Goal: Task Accomplishment & Management: Use online tool/utility

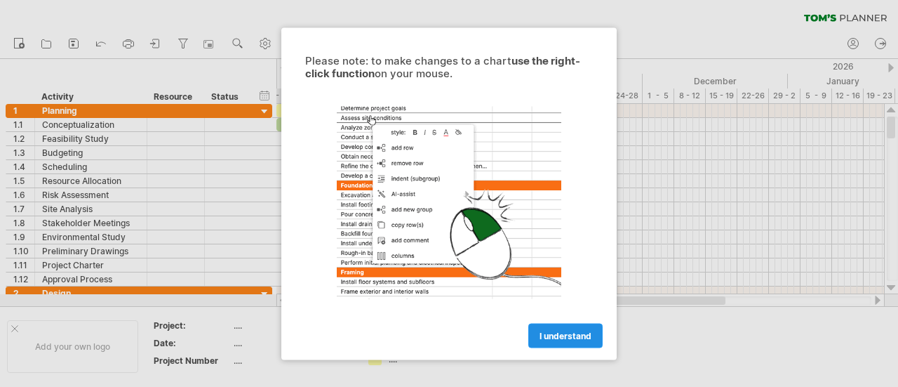
click at [551, 328] on link "I understand" at bounding box center [565, 335] width 74 height 25
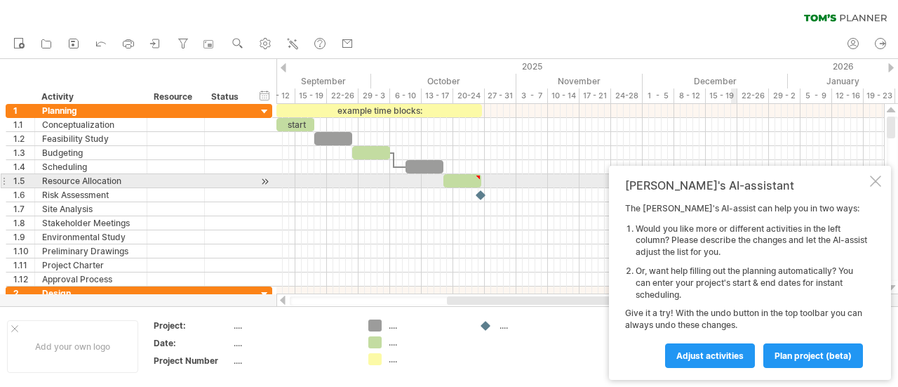
click at [882, 182] on div "[PERSON_NAME]'s AI-assistant The [PERSON_NAME]'s AI-assist can help you in two …" at bounding box center [750, 273] width 282 height 214
click at [876, 181] on div at bounding box center [875, 180] width 11 height 11
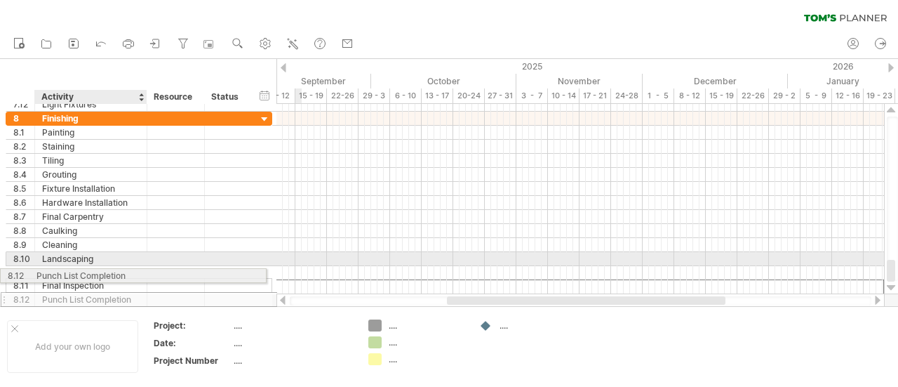
drag, startPoint x: 81, startPoint y: 286, endPoint x: 69, endPoint y: 280, distance: 12.6
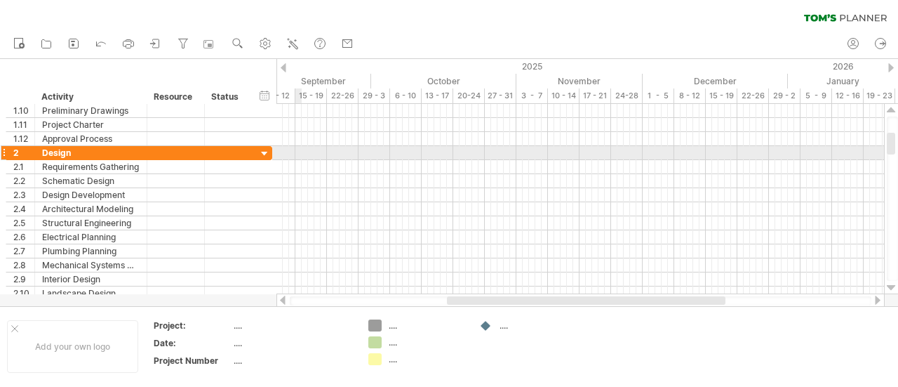
click at [1, 148] on div at bounding box center [4, 152] width 6 height 15
drag, startPoint x: 1, startPoint y: 148, endPoint x: -11, endPoint y: 199, distance: 51.9
click at [0, 199] on html "progress(100%) Trying to reach [DOMAIN_NAME] Connected again... 0% clear filter…" at bounding box center [449, 194] width 898 height 389
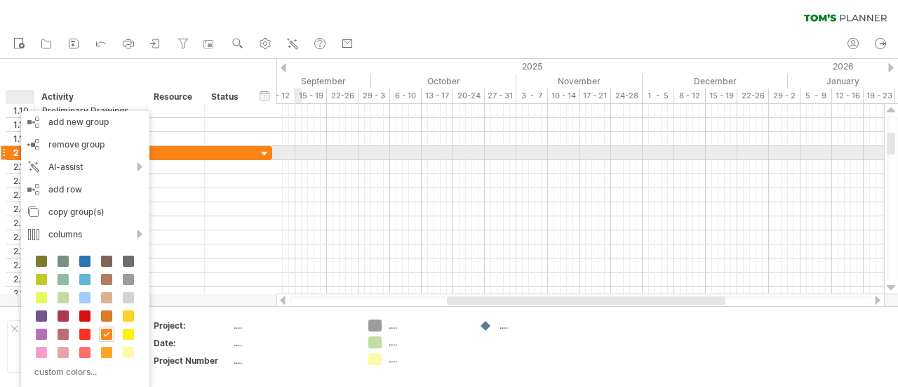
click at [6, 152] on div at bounding box center [4, 152] width 6 height 15
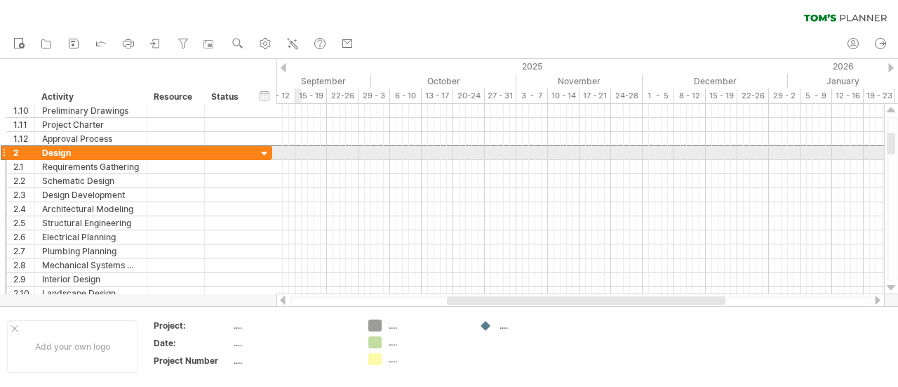
click at [3, 150] on div at bounding box center [4, 152] width 6 height 15
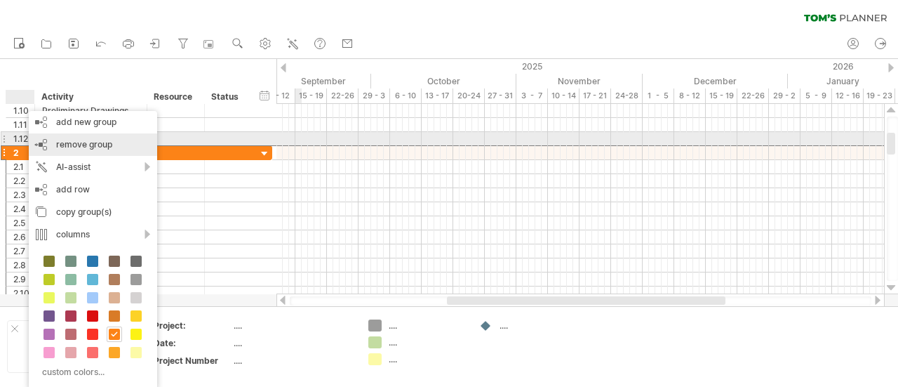
click at [75, 142] on span "remove group" at bounding box center [84, 144] width 56 height 11
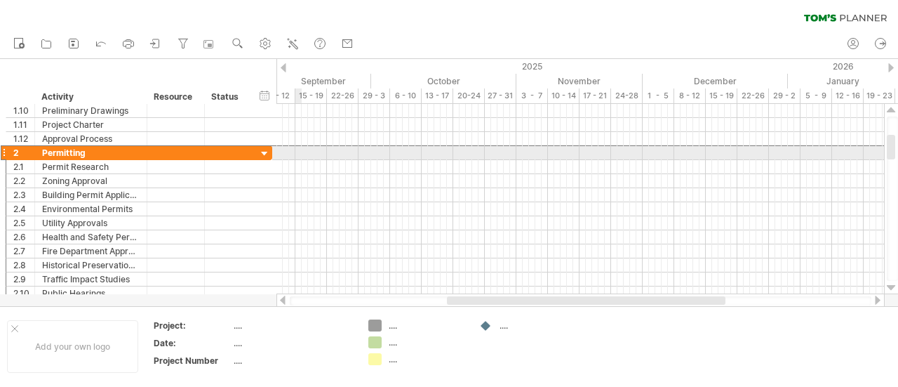
click at [4, 151] on div at bounding box center [4, 152] width 6 height 15
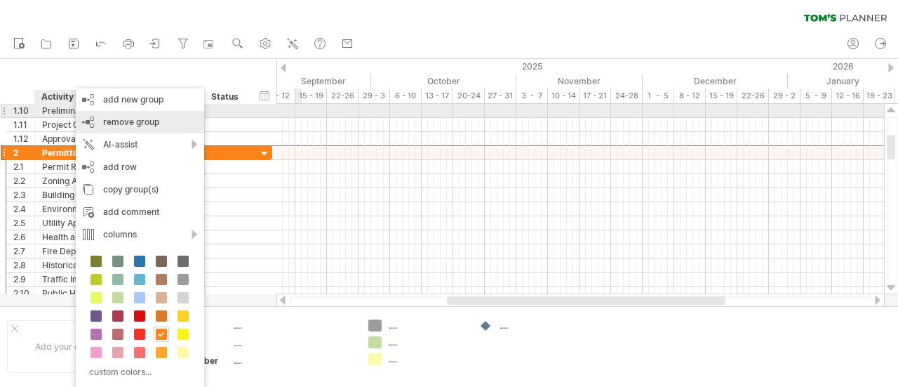
click at [143, 116] on span "remove group" at bounding box center [131, 121] width 56 height 11
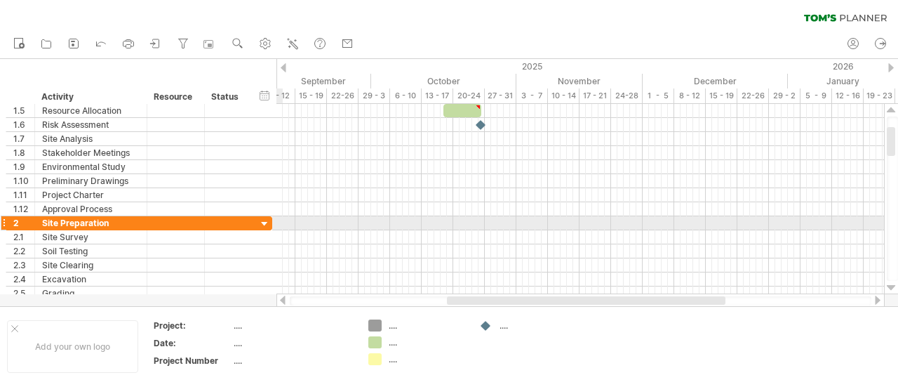
click at [263, 220] on div at bounding box center [264, 223] width 13 height 13
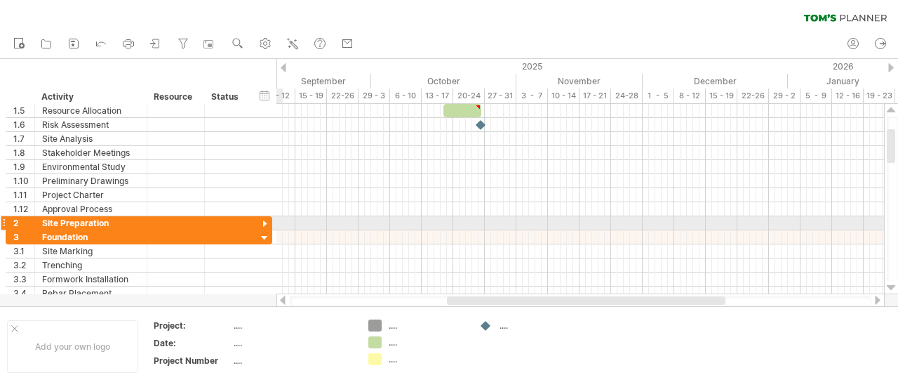
click at [263, 220] on div at bounding box center [264, 223] width 13 height 13
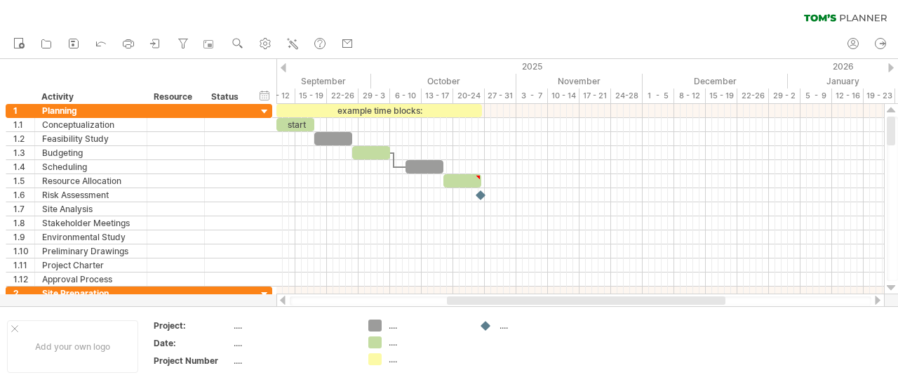
click at [815, 15] on icon at bounding box center [820, 17] width 32 height 7
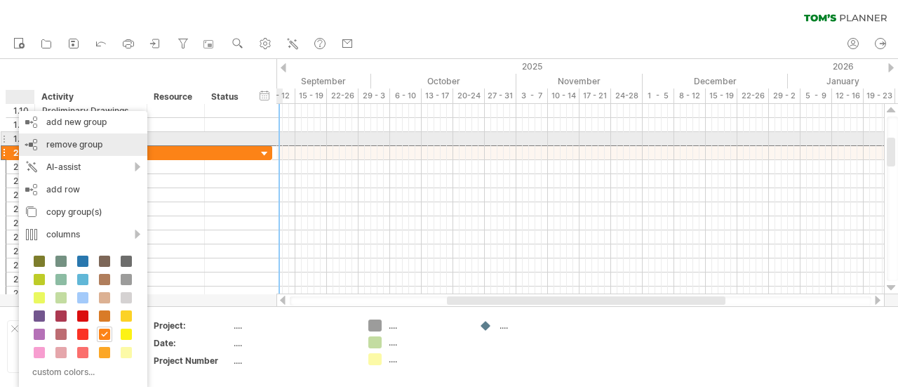
click at [56, 142] on span "remove group" at bounding box center [74, 144] width 56 height 11
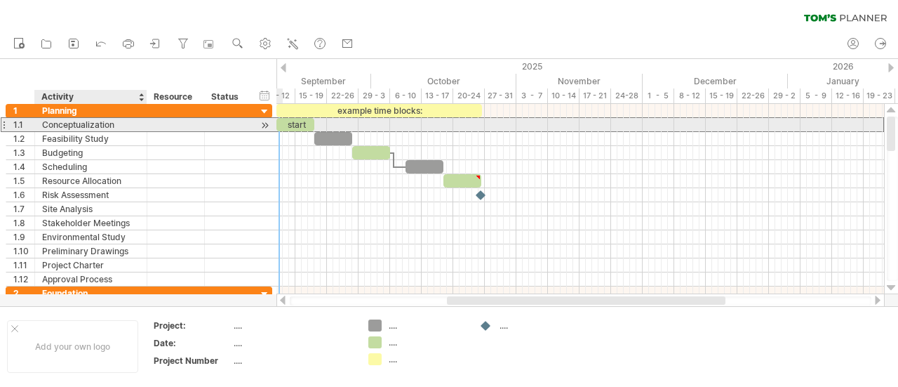
click at [105, 128] on div "Conceptualization" at bounding box center [91, 124] width 98 height 13
click at [0, 0] on input "**********" at bounding box center [0, 0] width 0 height 0
type input "****"
